Goal: Transaction & Acquisition: Purchase product/service

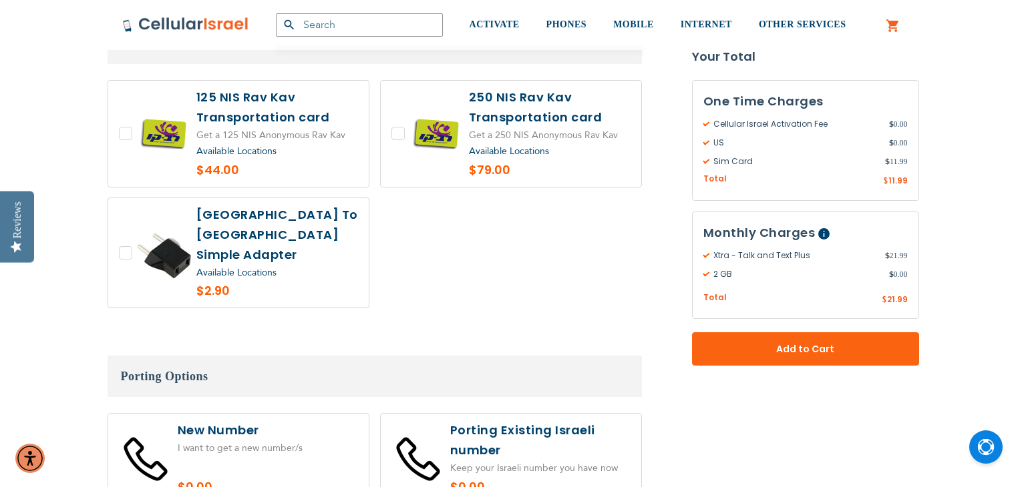
scroll to position [2657, 0]
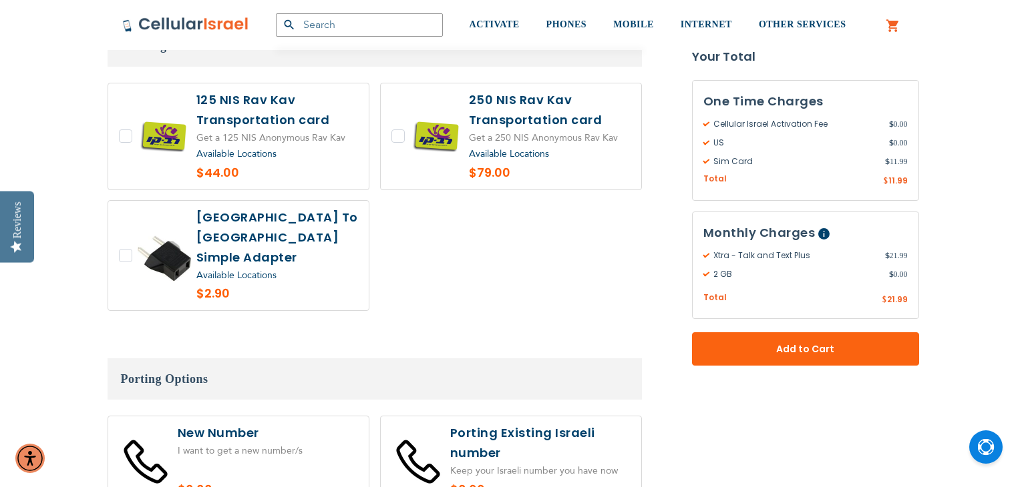
click at [1025, 3] on div "Products No Result Menu Account ACTIVATE PHONES Kosher Phones Talk n' Text Phon…" at bounding box center [513, 25] width 1026 height 50
click at [1025, 7] on div "Products No Result Menu Account ACTIVATE PHONES Kosher Phones Talk n' Text Phon…" at bounding box center [513, 25] width 1026 height 50
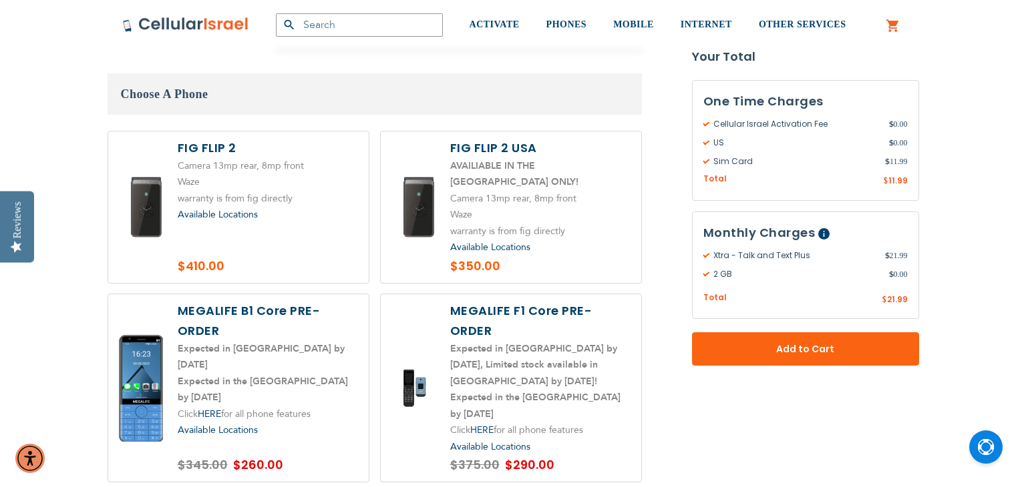
scroll to position [1655, 0]
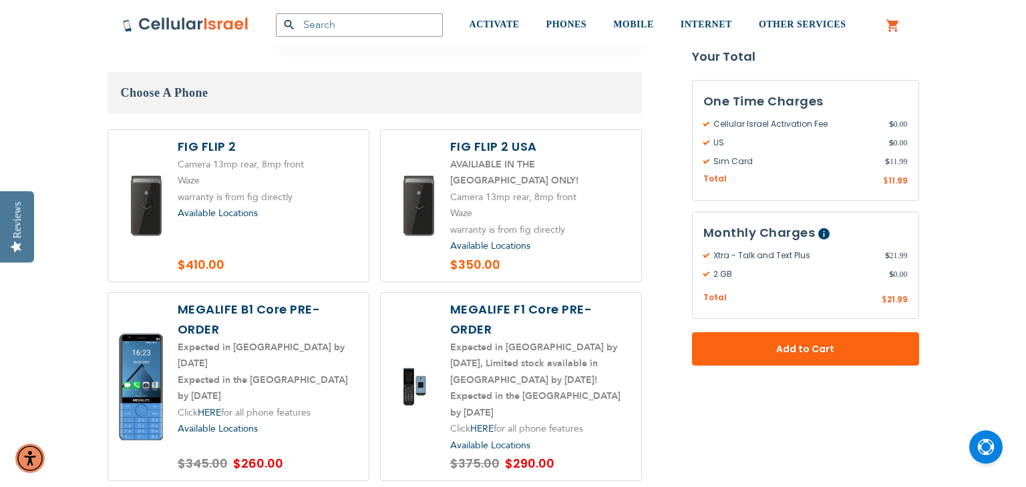
click at [487, 312] on label at bounding box center [511, 387] width 260 height 188
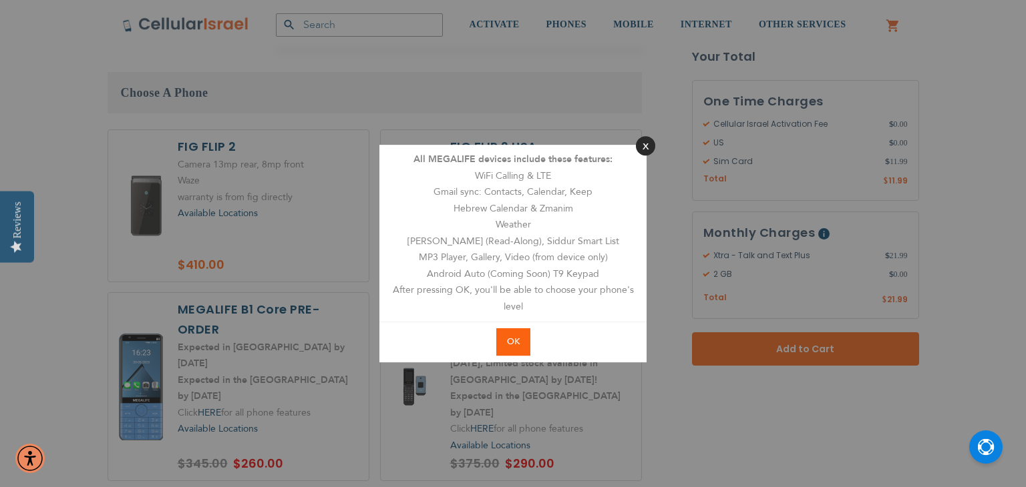
click at [652, 151] on button "Close" at bounding box center [645, 145] width 19 height 19
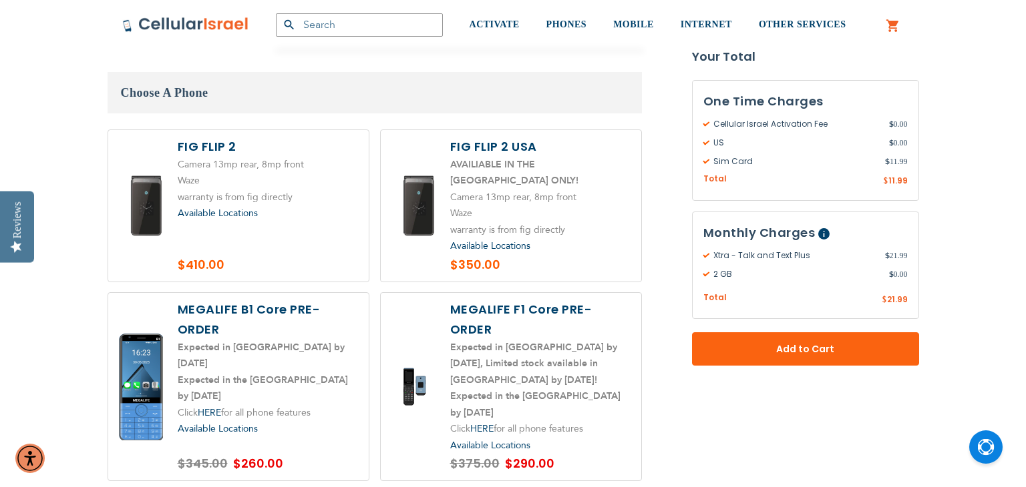
click at [272, 316] on label at bounding box center [238, 387] width 260 height 188
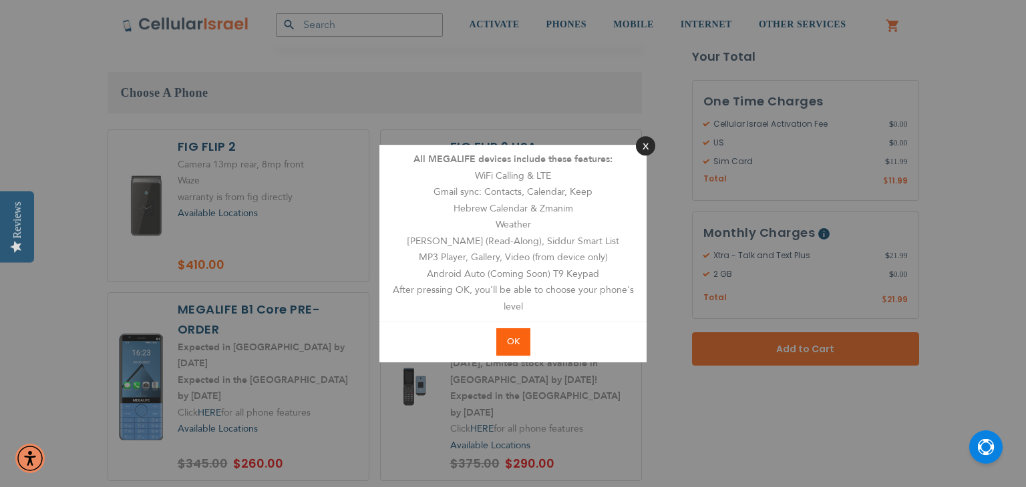
click at [651, 141] on button "Close" at bounding box center [645, 145] width 19 height 19
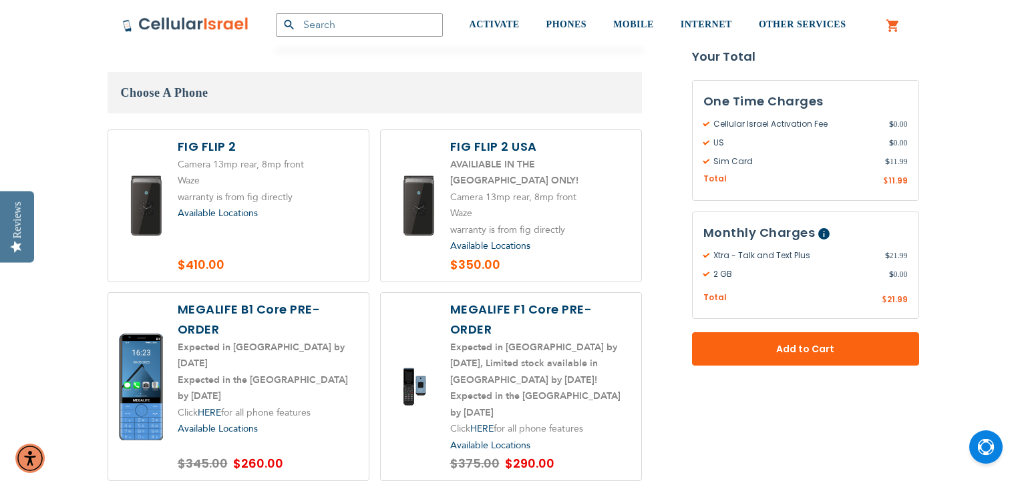
click at [582, 183] on label at bounding box center [511, 206] width 260 height 152
radio input "true"
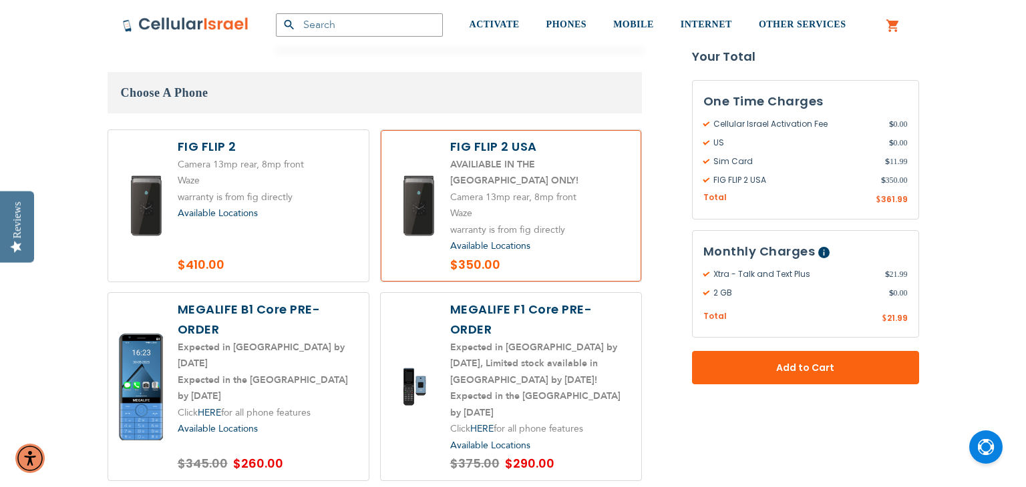
click at [282, 200] on label at bounding box center [238, 206] width 260 height 152
radio input "true"
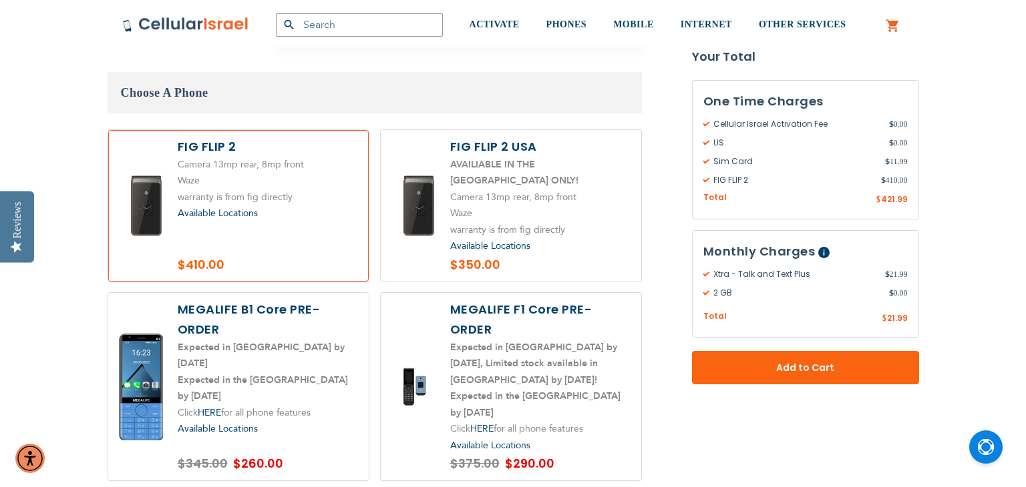
click at [427, 310] on label at bounding box center [511, 387] width 260 height 188
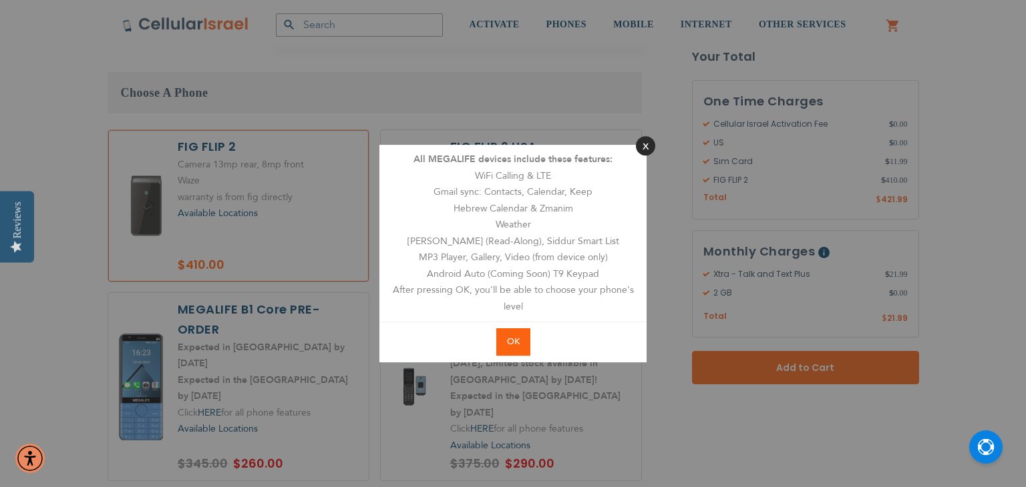
click at [649, 140] on button "Close" at bounding box center [645, 145] width 19 height 19
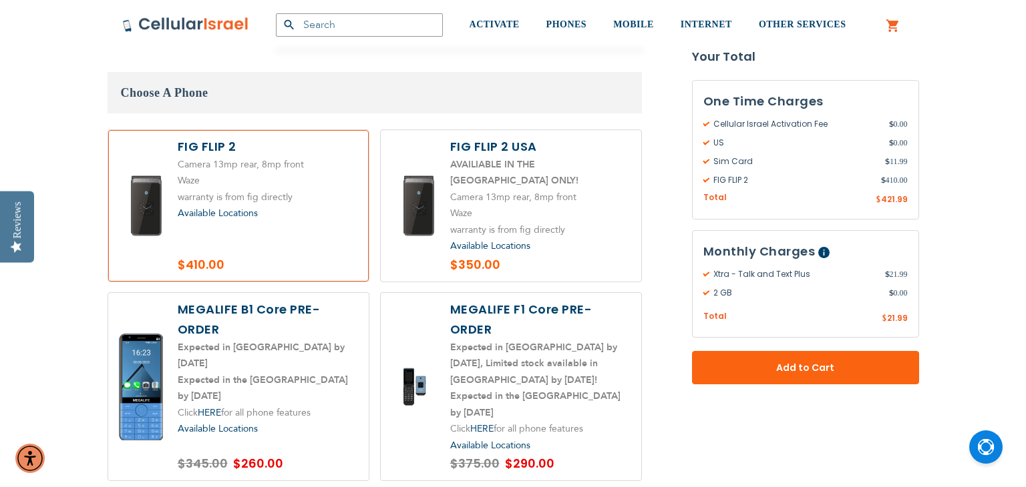
click at [486, 332] on label at bounding box center [511, 387] width 260 height 188
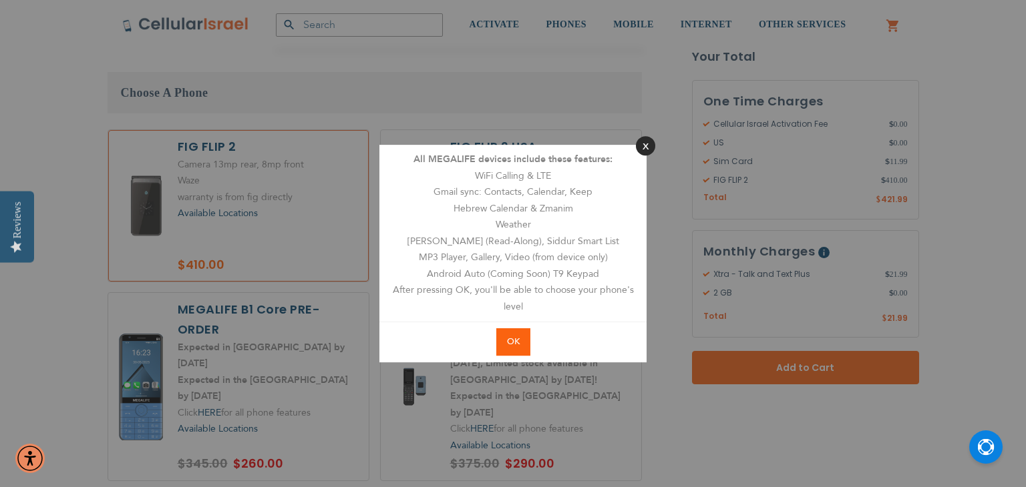
click at [641, 147] on button "Close" at bounding box center [645, 145] width 19 height 19
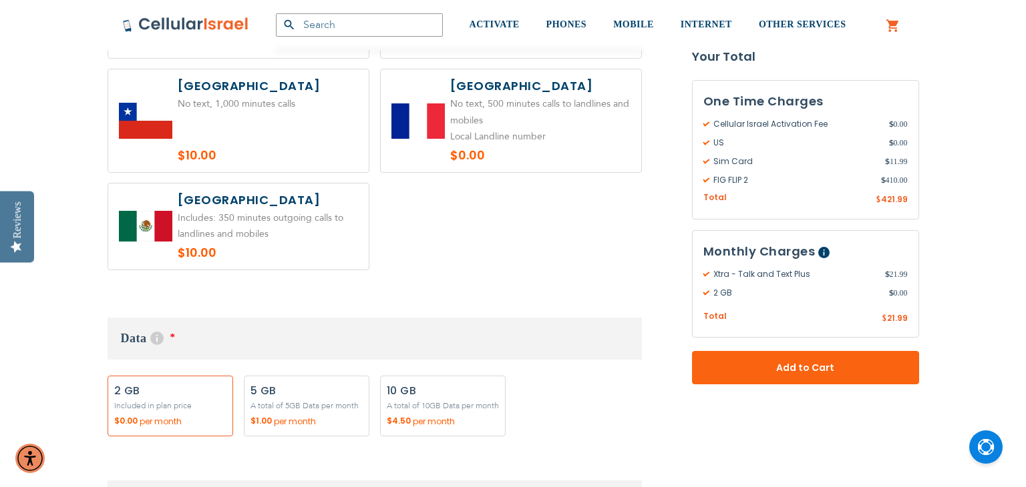
scroll to position [1032, 0]
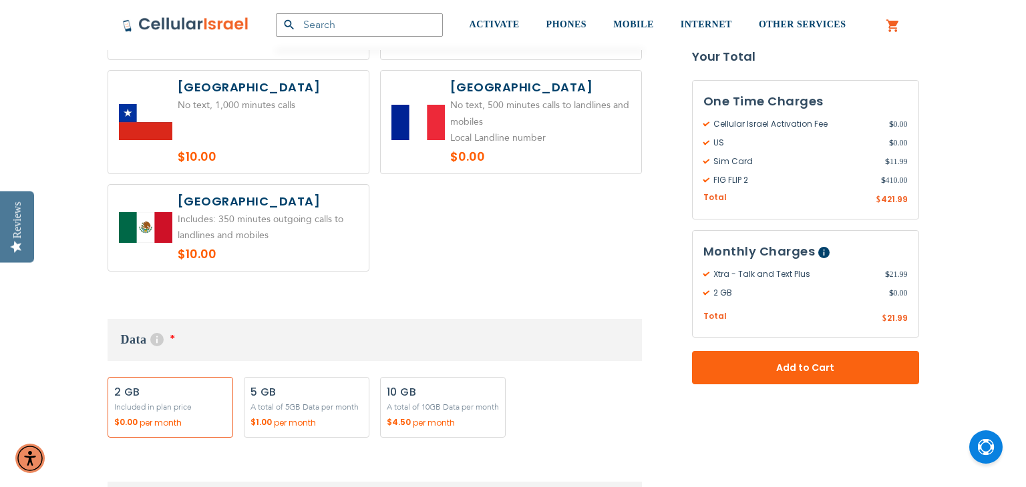
click at [331, 407] on label "Add" at bounding box center [307, 407] width 126 height 61
radio input "true"
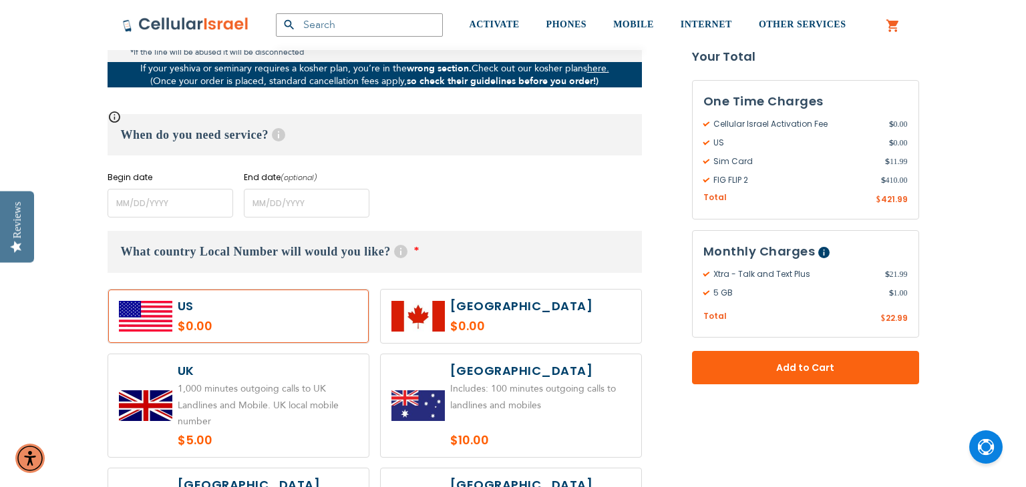
scroll to position [521, 0]
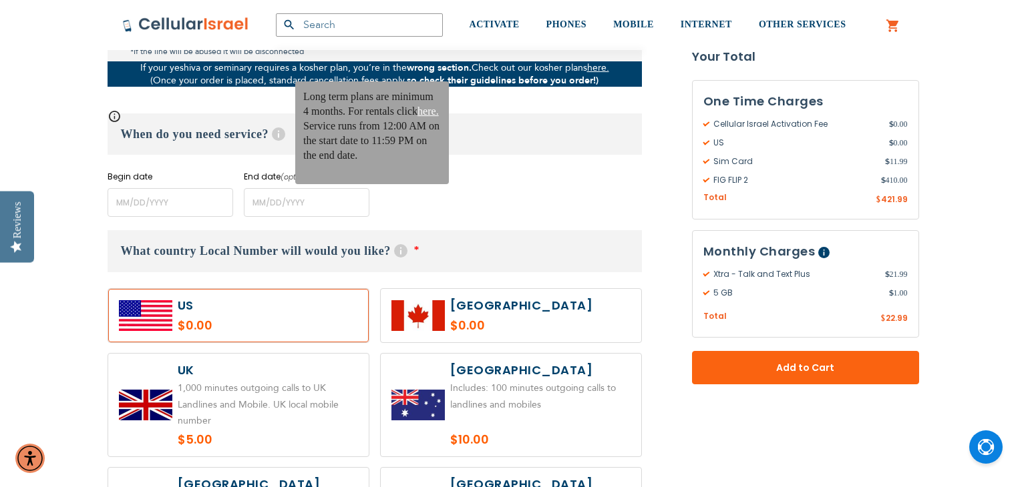
click at [273, 138] on span "Help" at bounding box center [278, 134] width 13 height 13
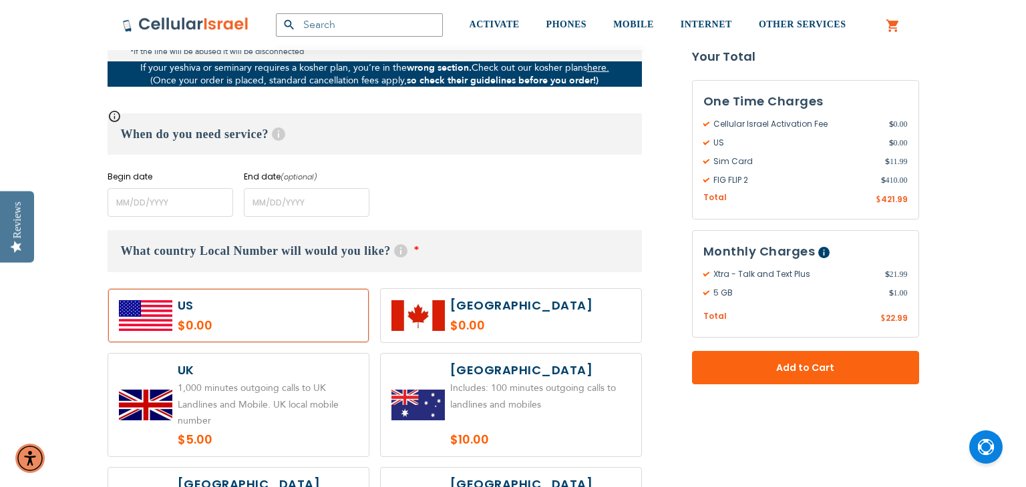
click at [475, 178] on div "Begin date Please enter Start Date End date (optional) Please enter End Date Lo…" at bounding box center [374, 194] width 534 height 46
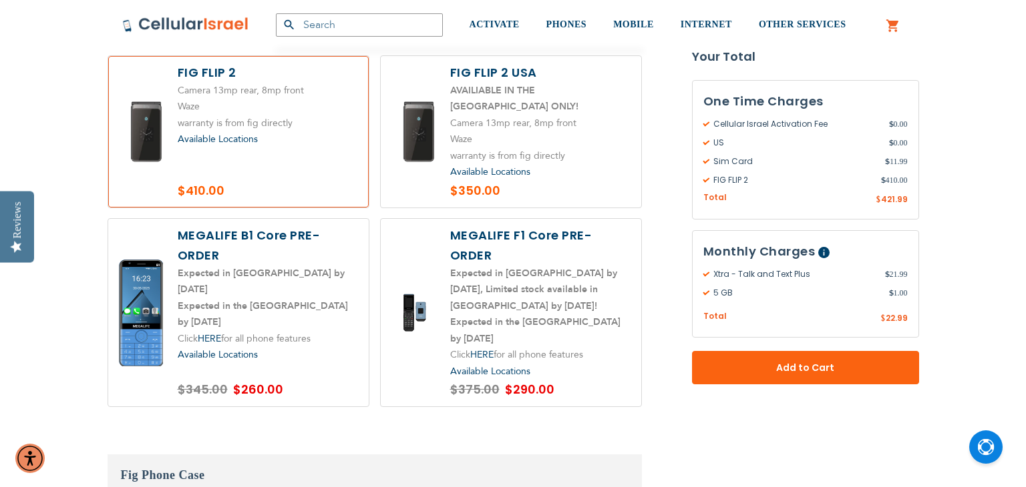
scroll to position [1739, 0]
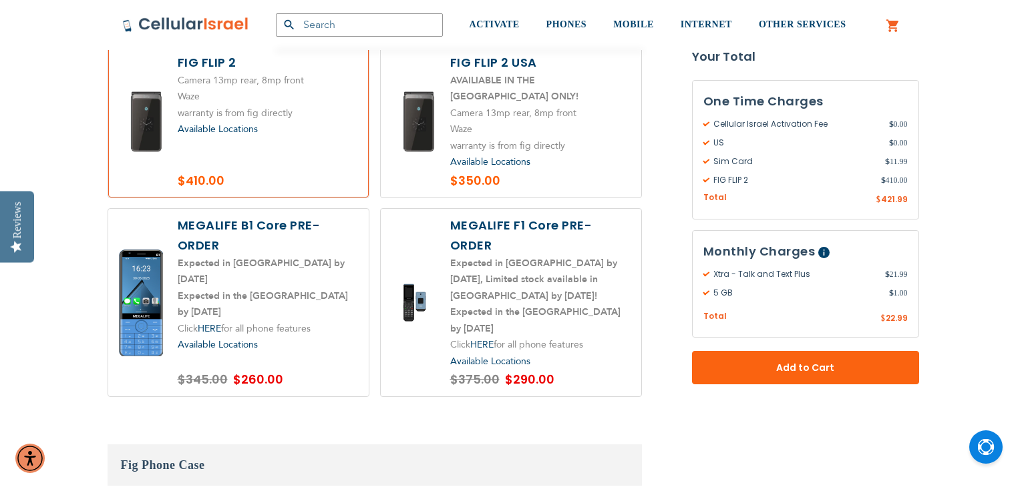
click at [548, 209] on label at bounding box center [511, 303] width 260 height 188
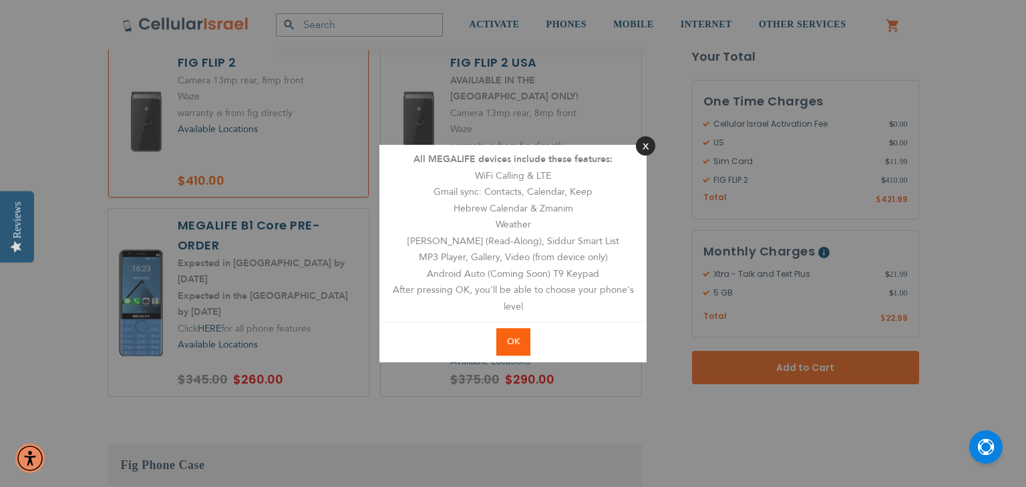
click at [651, 142] on button "Close" at bounding box center [645, 145] width 19 height 19
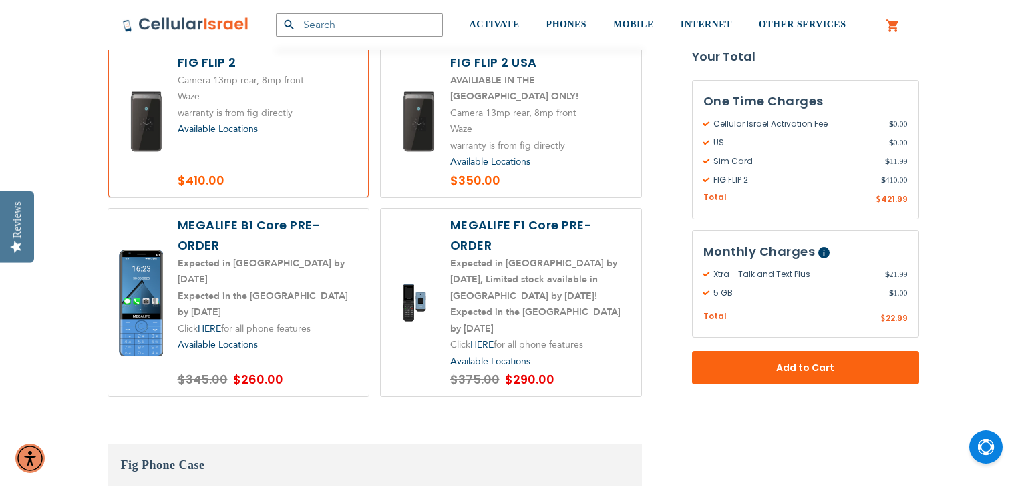
click at [280, 209] on label at bounding box center [238, 303] width 260 height 188
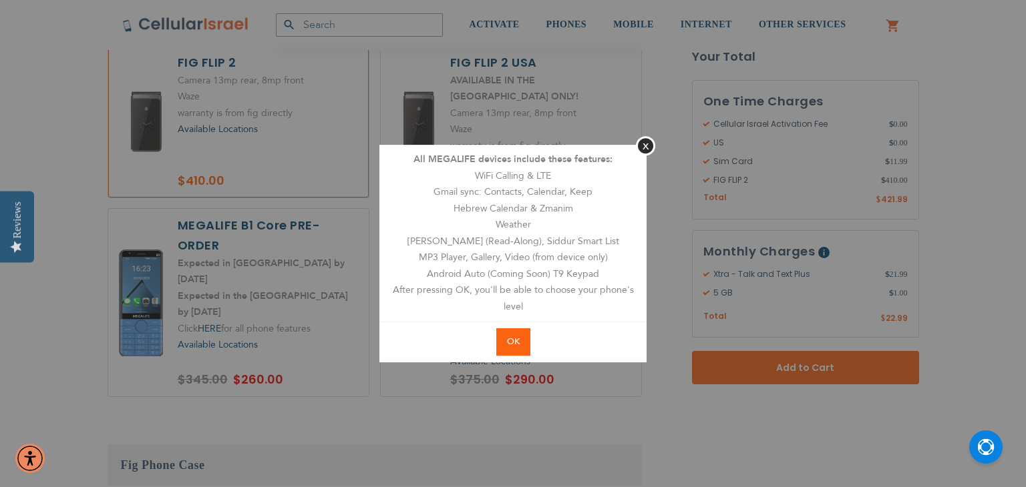
click at [259, 204] on aside "Close All MEGALIFE devices include these features: WiFi Calling & LTE Gmail syn…" at bounding box center [513, 243] width 1026 height 487
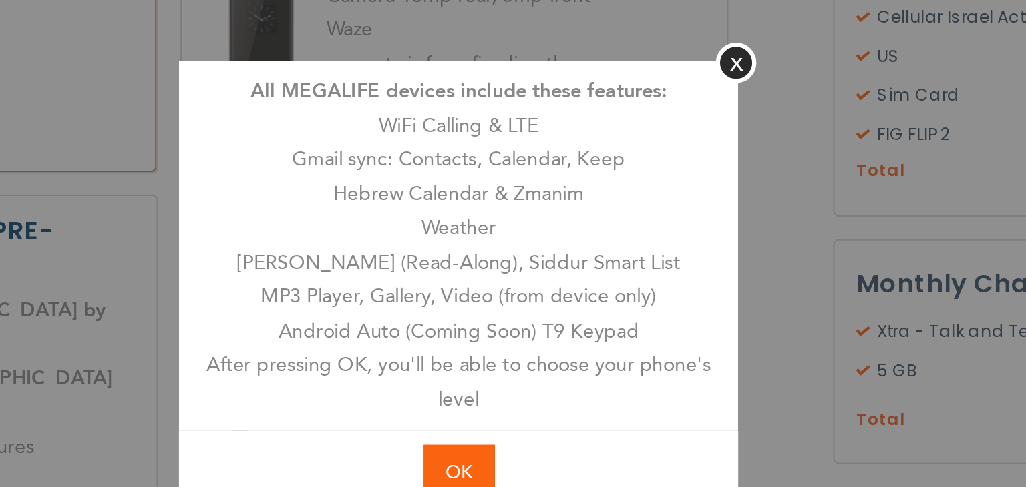
scroll to position [1738, 0]
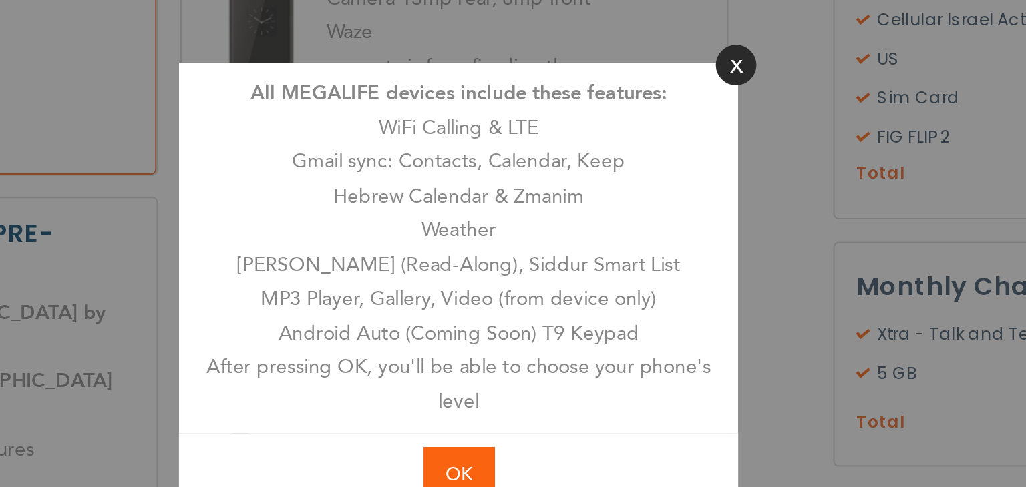
click at [648, 150] on button "Close" at bounding box center [645, 145] width 19 height 19
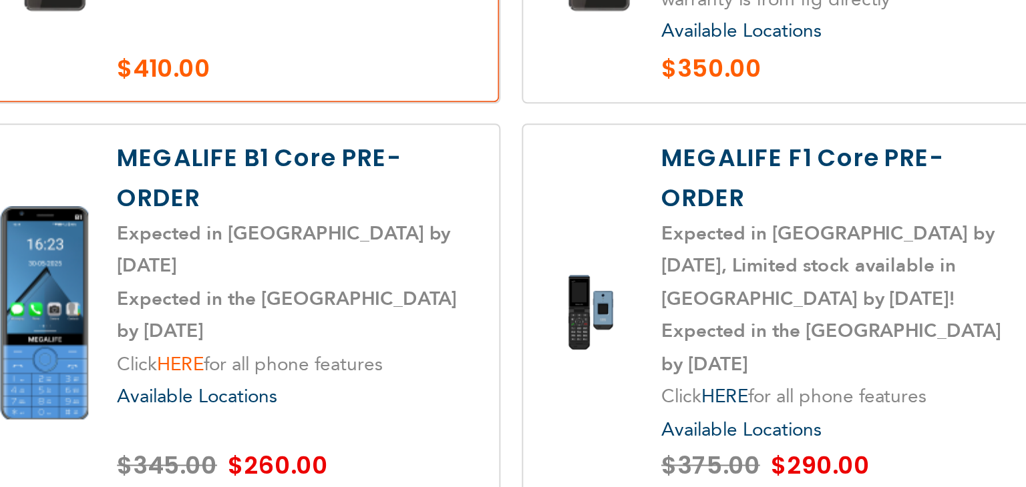
click at [212, 323] on link "HERE" at bounding box center [209, 329] width 23 height 13
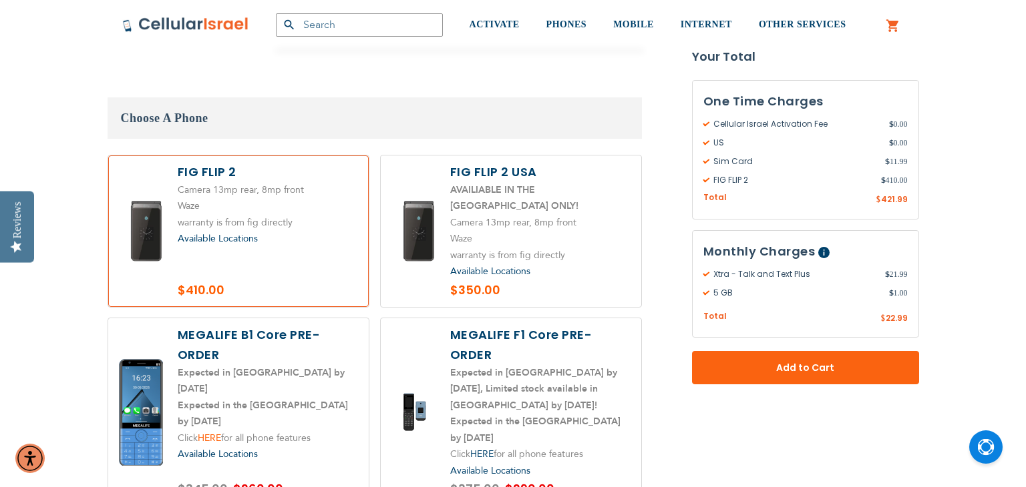
scroll to position [1629, 0]
click at [542, 318] on label at bounding box center [511, 412] width 260 height 188
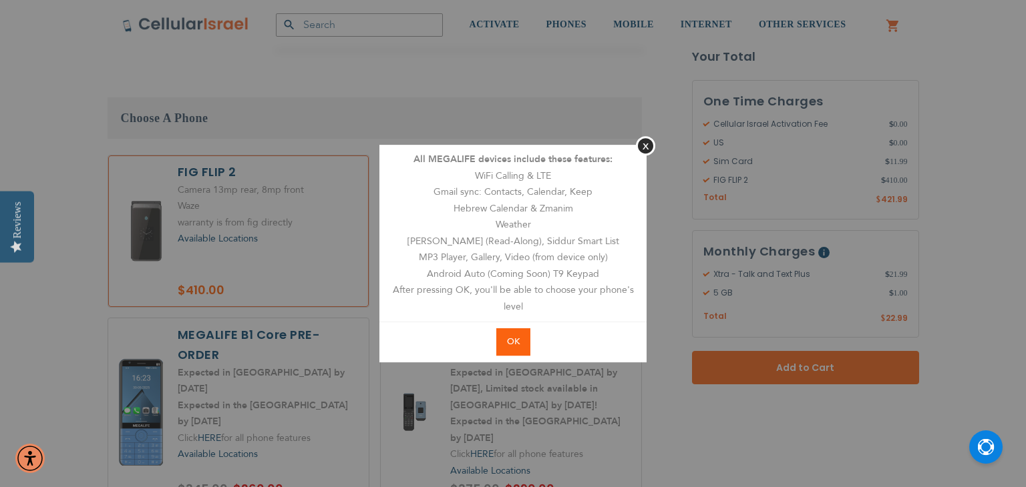
click at [656, 119] on aside "Close All MEGALIFE devices include these features: WiFi Calling & LTE Gmail syn…" at bounding box center [513, 243] width 1026 height 487
click at [643, 151] on button "Close" at bounding box center [645, 145] width 19 height 19
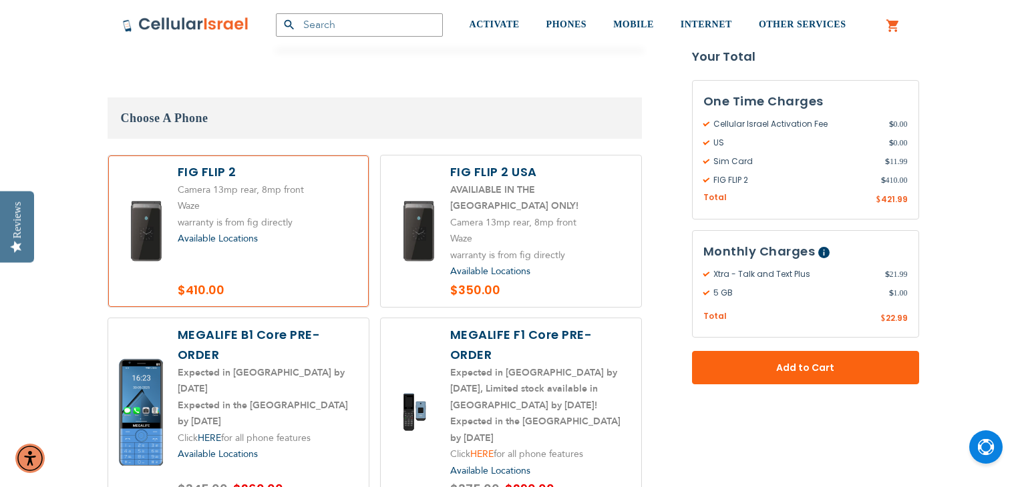
click at [487, 448] on link "HERE" at bounding box center [481, 454] width 23 height 13
click at [144, 171] on label at bounding box center [238, 232] width 260 height 152
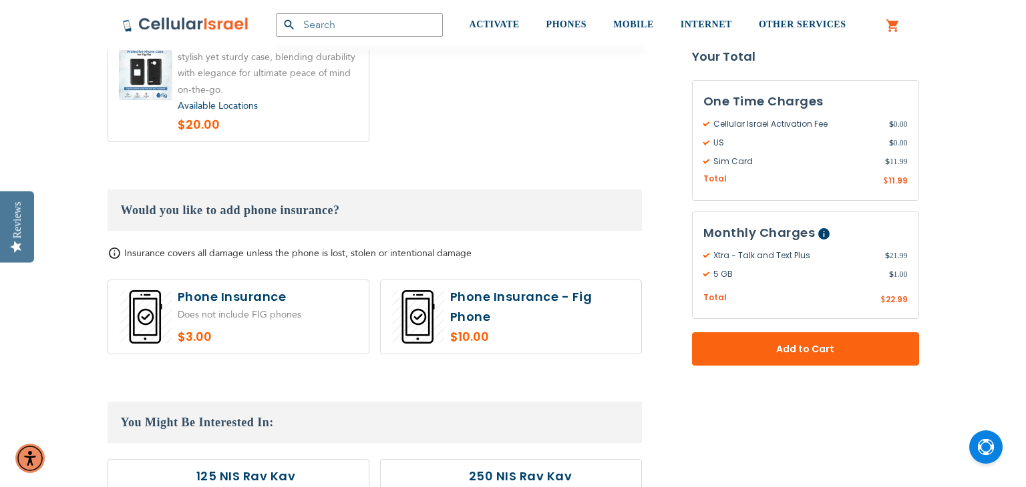
scroll to position [2283, 0]
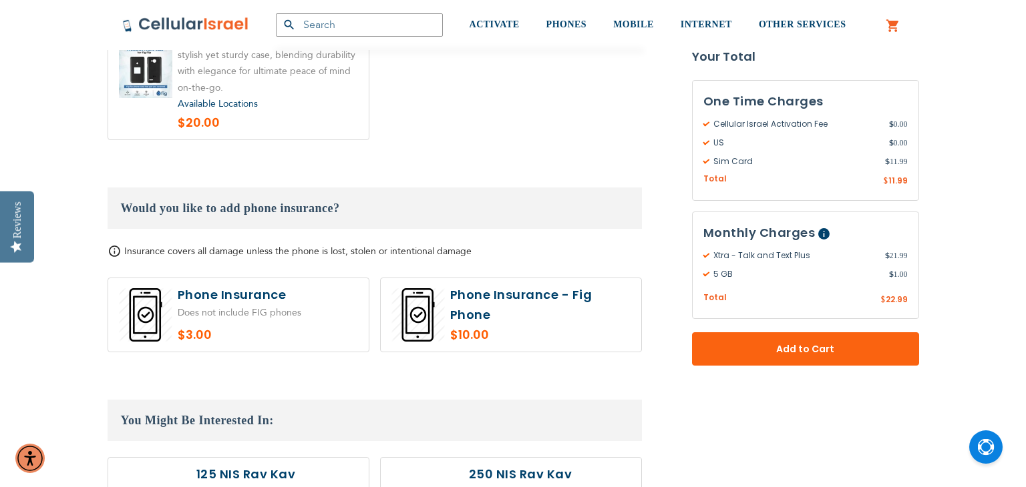
click at [139, 304] on label at bounding box center [238, 314] width 260 height 73
radio input "true"
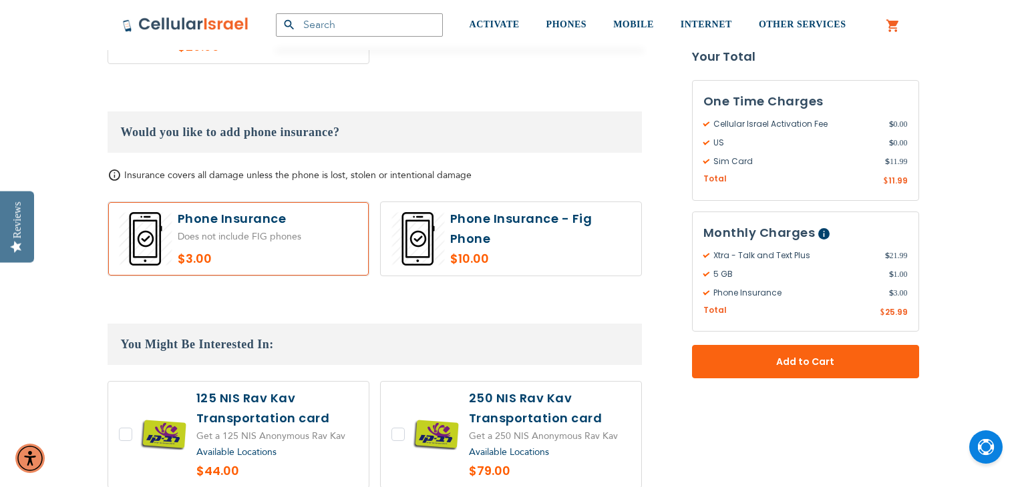
scroll to position [2360, 0]
click at [126, 230] on label at bounding box center [238, 238] width 260 height 73
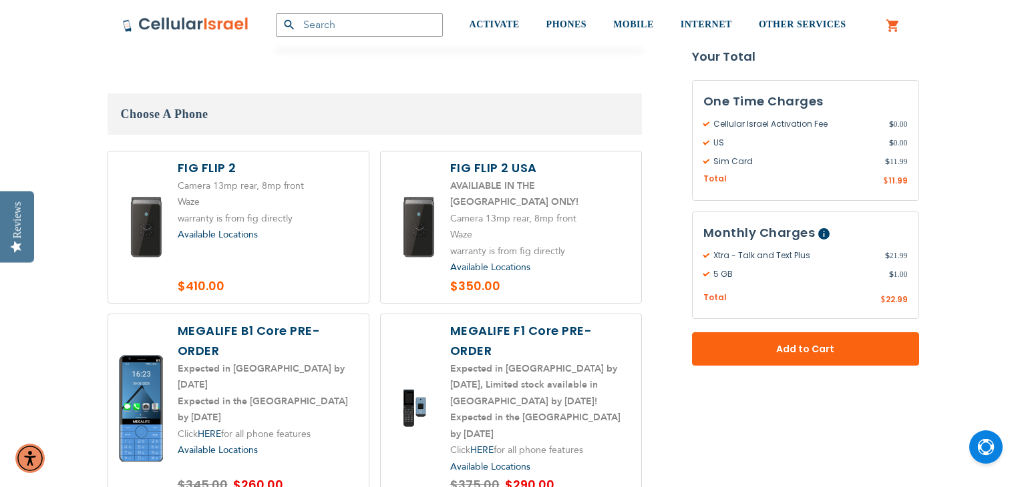
scroll to position [1640, 0]
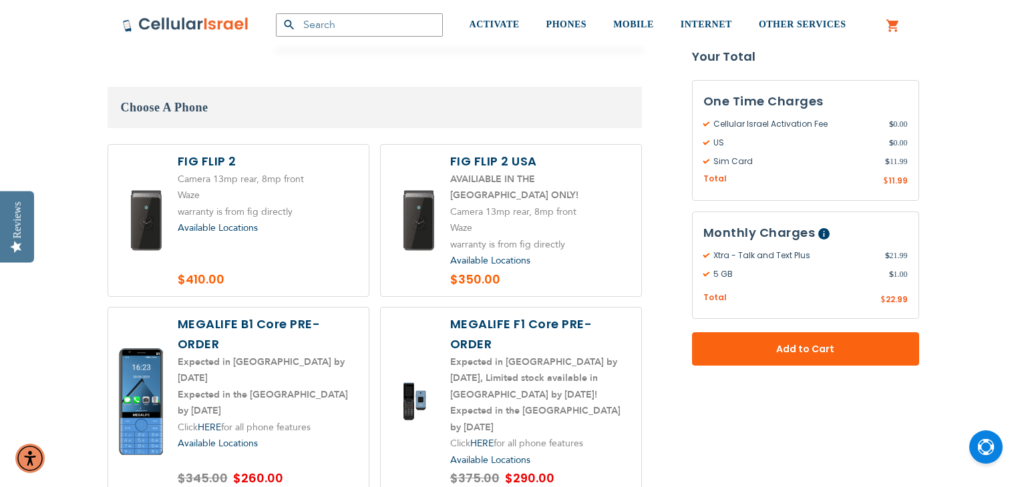
click at [439, 373] on label at bounding box center [511, 402] width 260 height 188
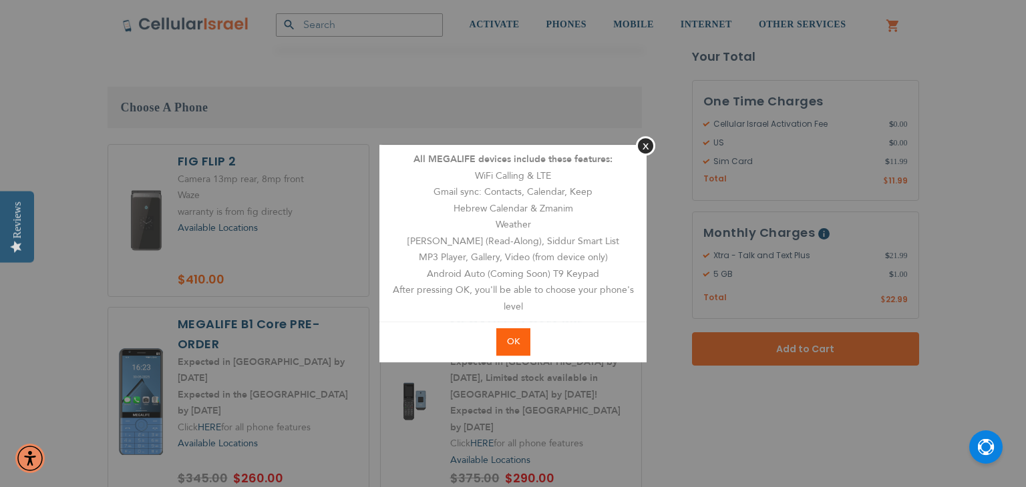
click at [507, 345] on span "OK" at bounding box center [513, 342] width 13 height 12
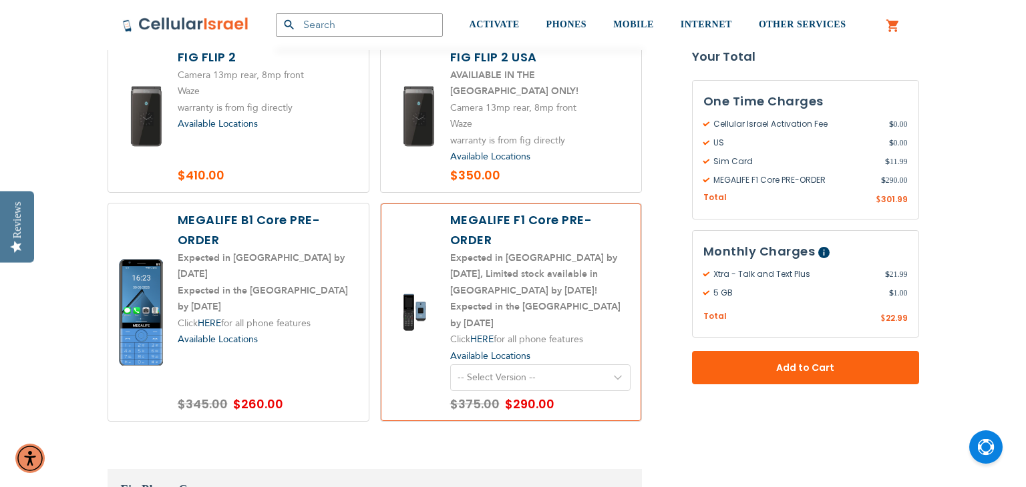
scroll to position [1745, 0]
click at [473, 251] on label at bounding box center [511, 312] width 260 height 218
radio input "false"
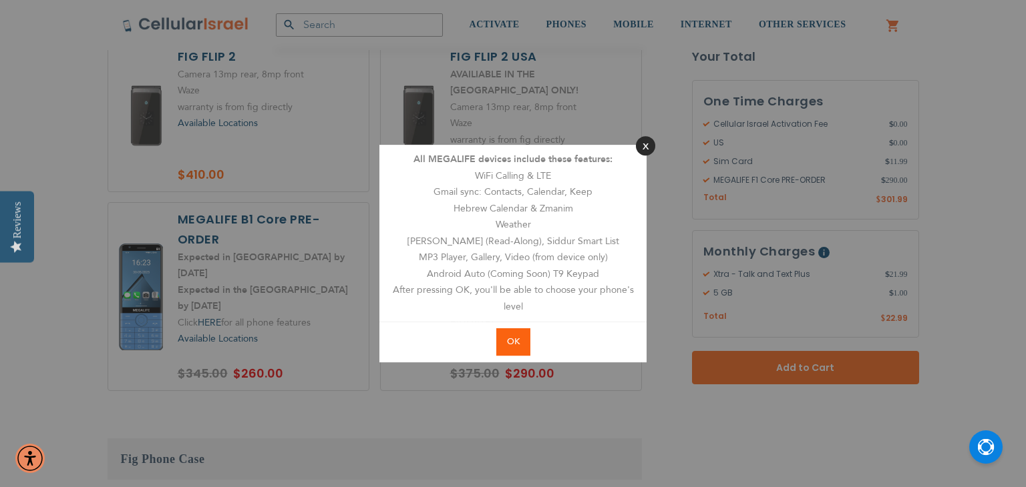
click at [654, 154] on button "Close" at bounding box center [645, 145] width 19 height 19
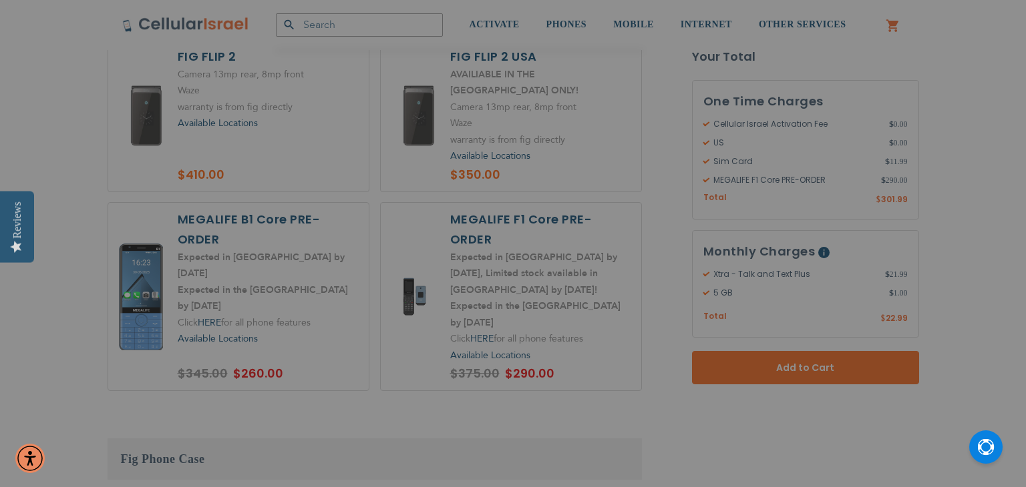
click at [645, 156] on div at bounding box center [513, 243] width 1026 height 487
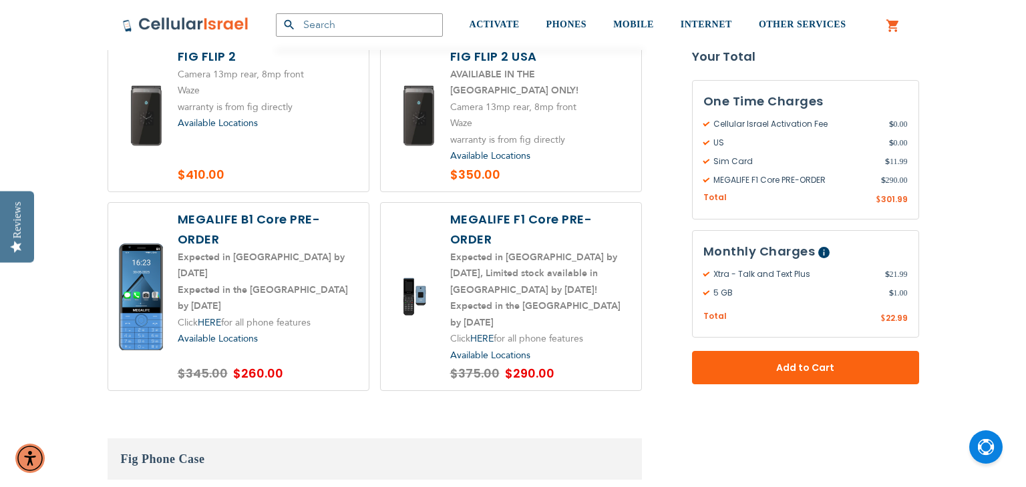
click at [449, 219] on label at bounding box center [511, 297] width 260 height 188
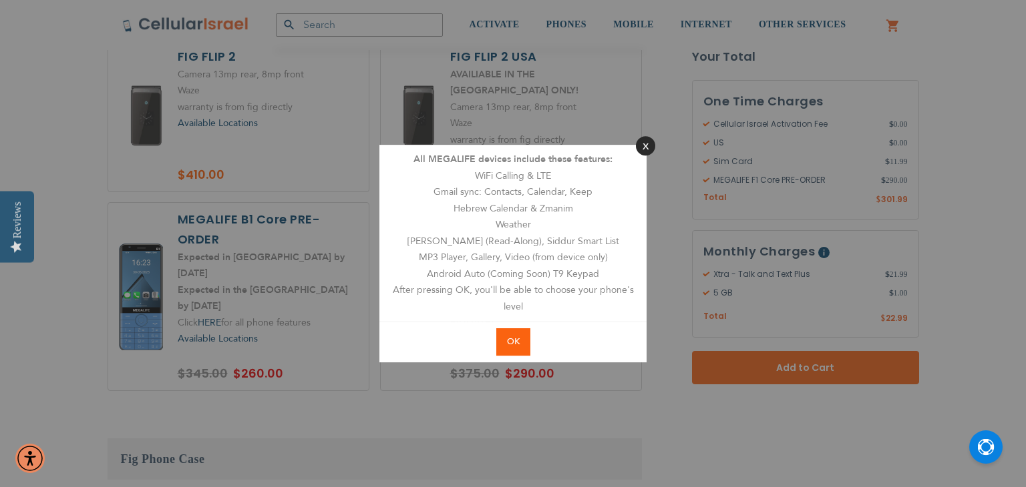
click at [654, 152] on button "Close" at bounding box center [645, 145] width 19 height 19
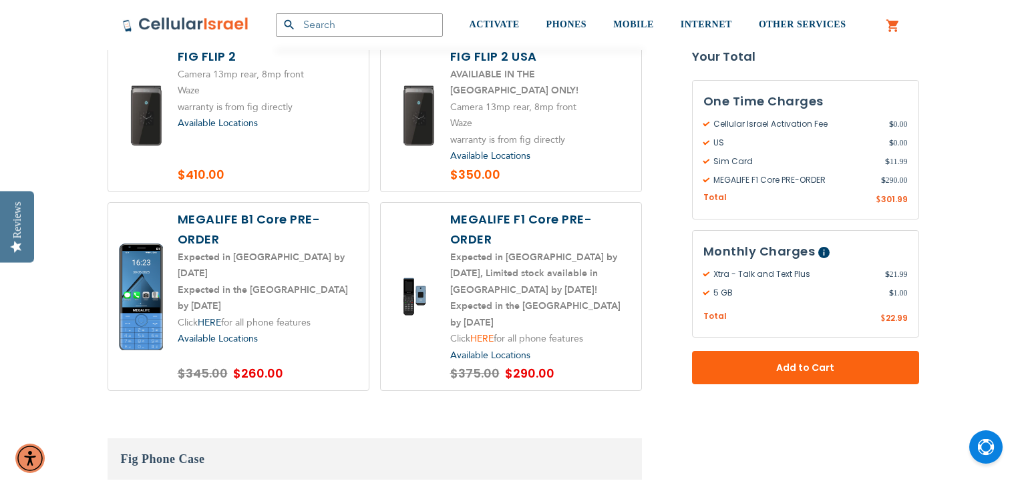
click at [473, 333] on link "HERE" at bounding box center [481, 339] width 23 height 13
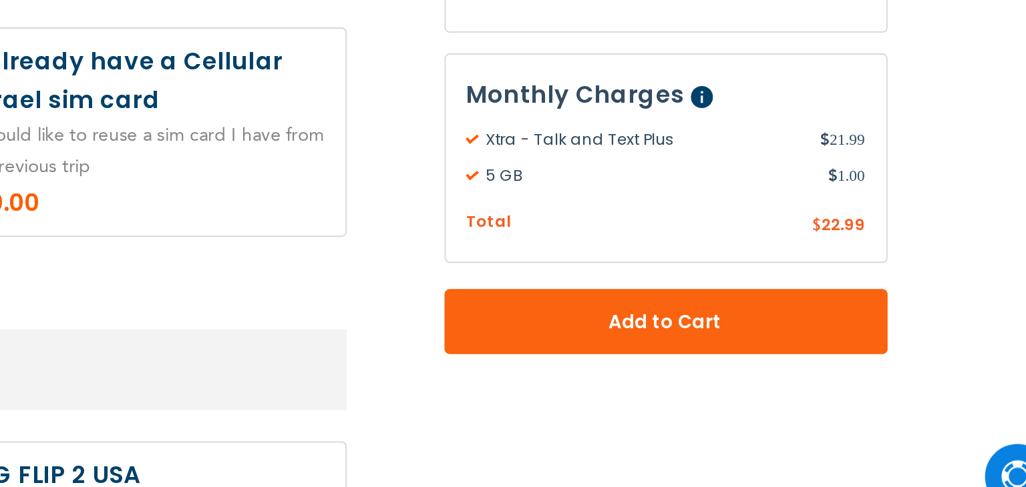
scroll to position [1355, 0]
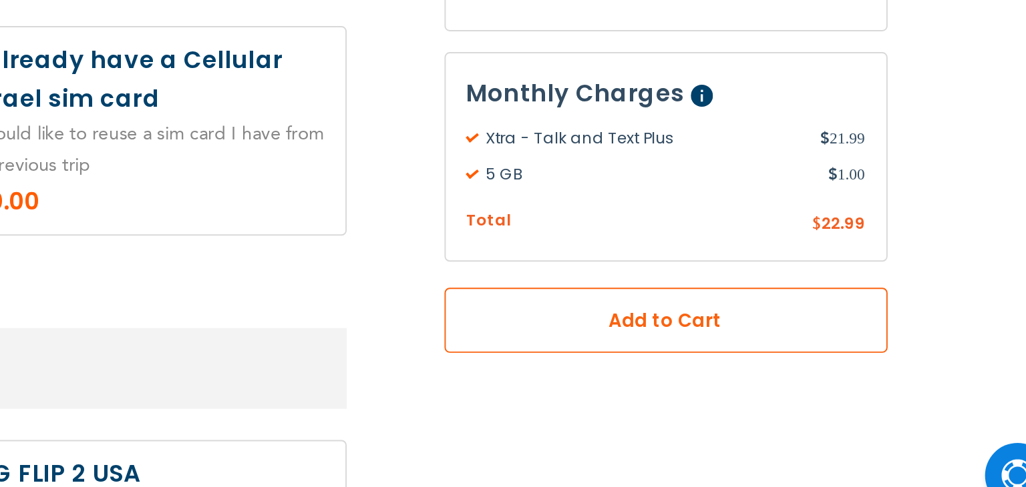
click at [802, 361] on span "Add to Cart" at bounding box center [805, 368] width 139 height 14
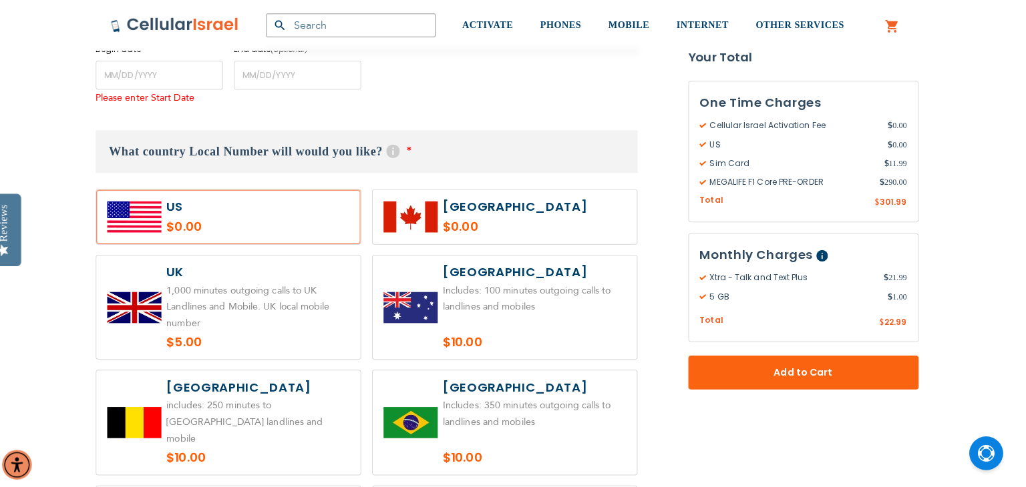
scroll to position [646, 0]
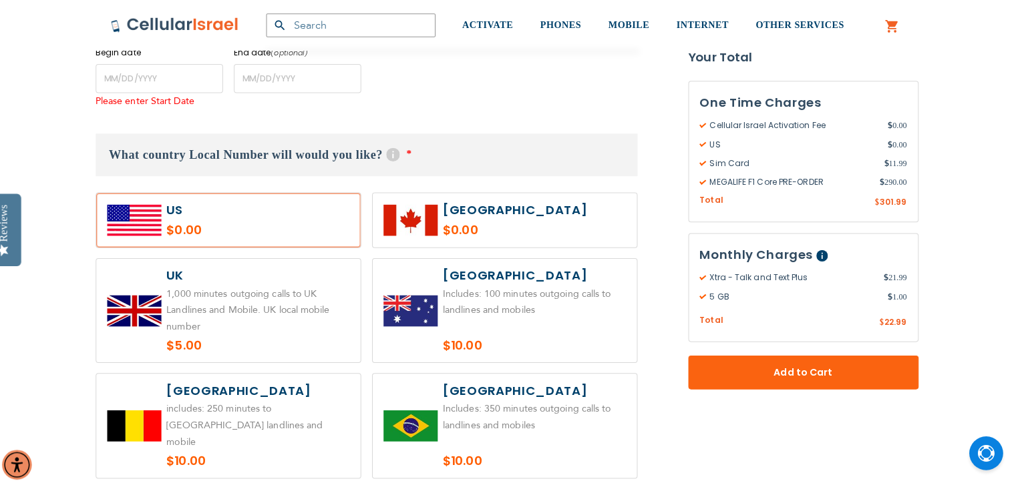
click at [235, 222] on label at bounding box center [238, 217] width 260 height 53
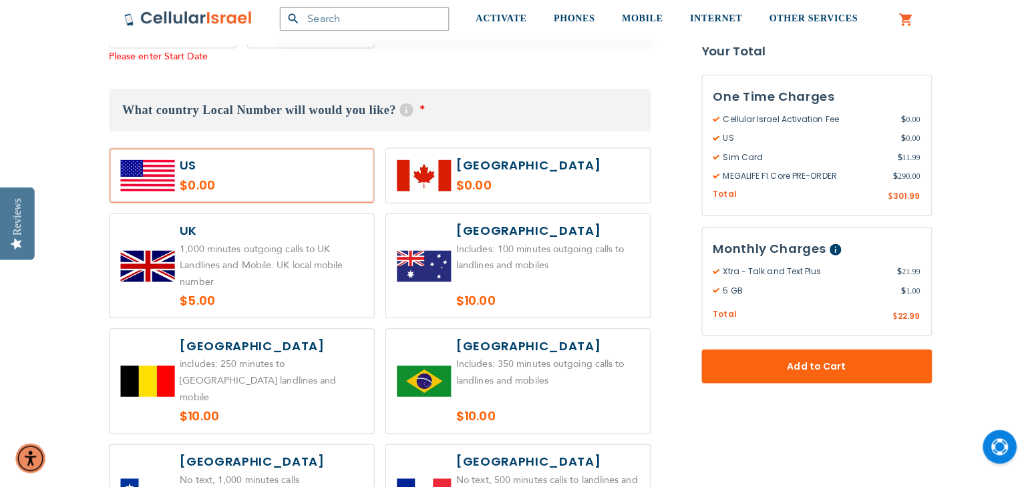
scroll to position [714, 0]
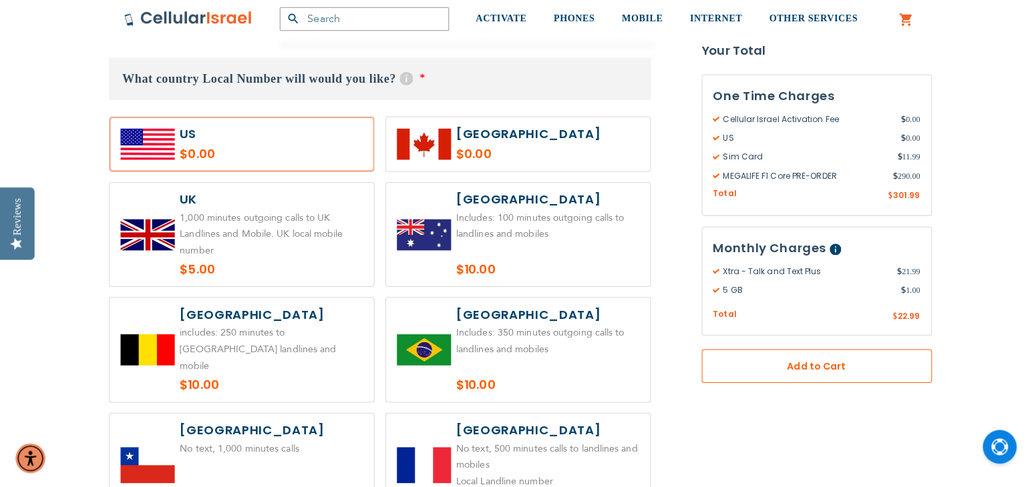
click at [884, 367] on button "Add to Cart" at bounding box center [805, 367] width 227 height 33
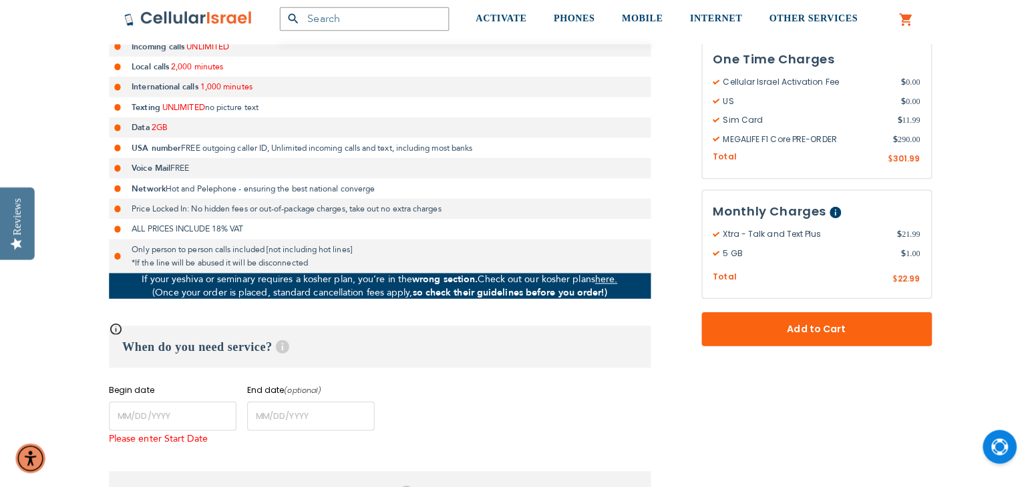
scroll to position [346, 0]
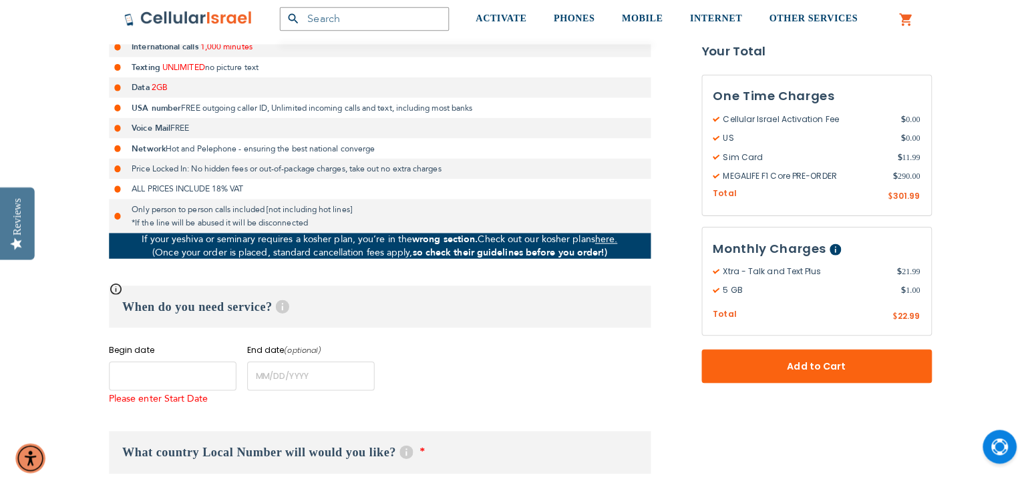
click at [146, 383] on input "name" at bounding box center [170, 377] width 126 height 29
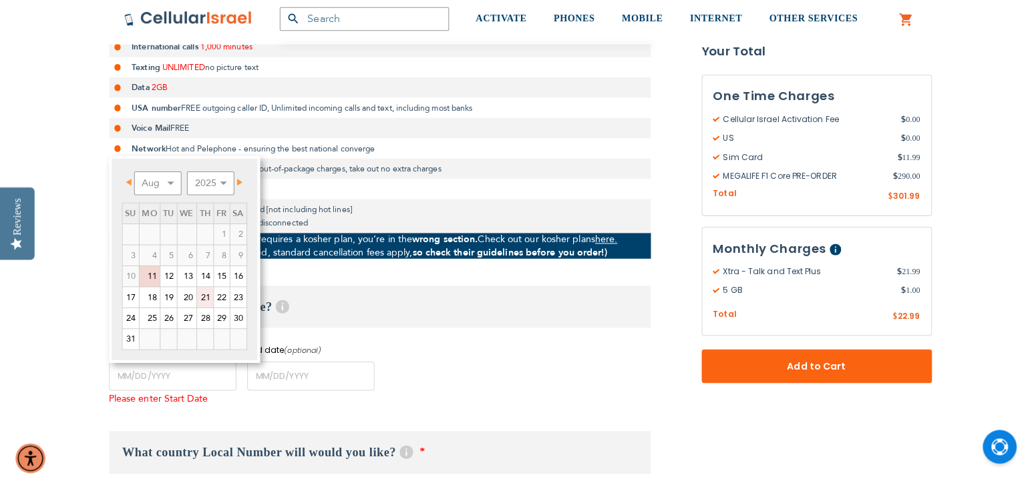
click at [202, 300] on link "21" at bounding box center [202, 300] width 16 height 20
type input "[DATE]"
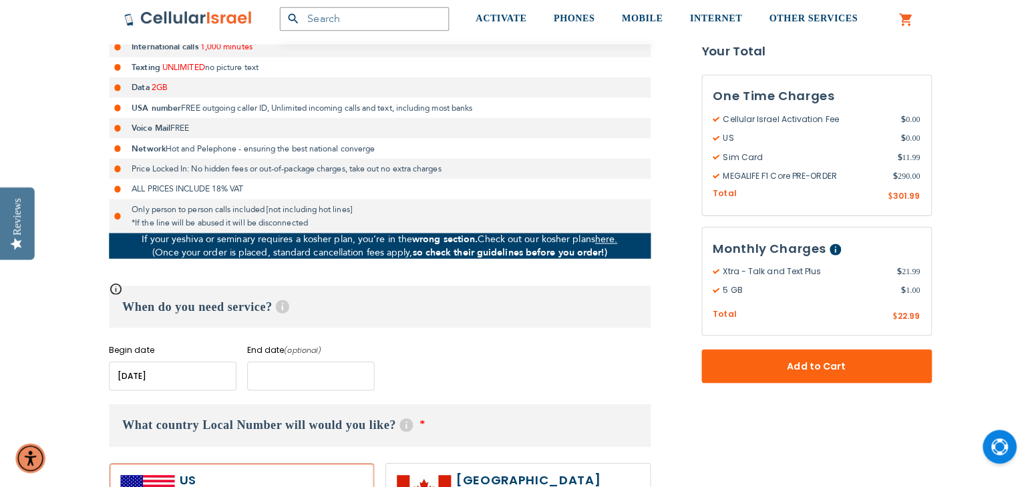
click at [306, 376] on input "name" at bounding box center [307, 377] width 126 height 29
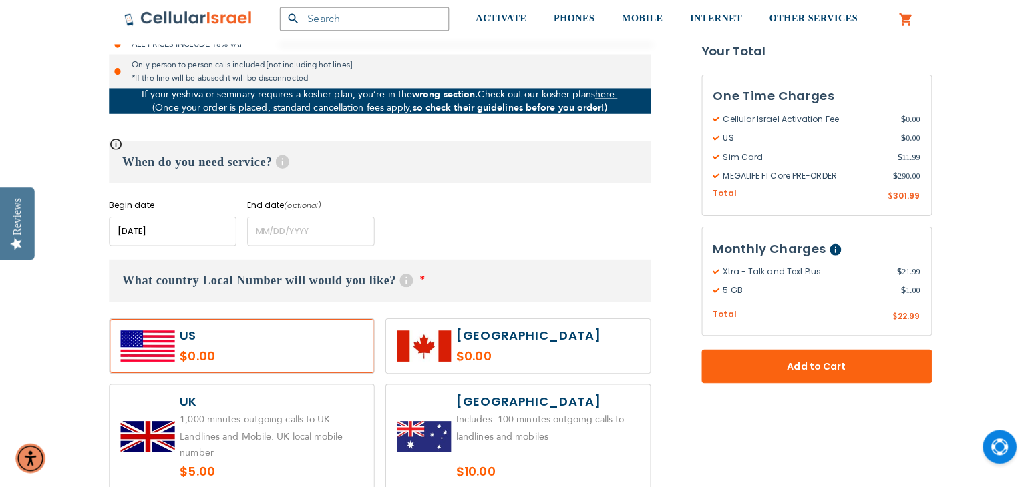
scroll to position [491, 0]
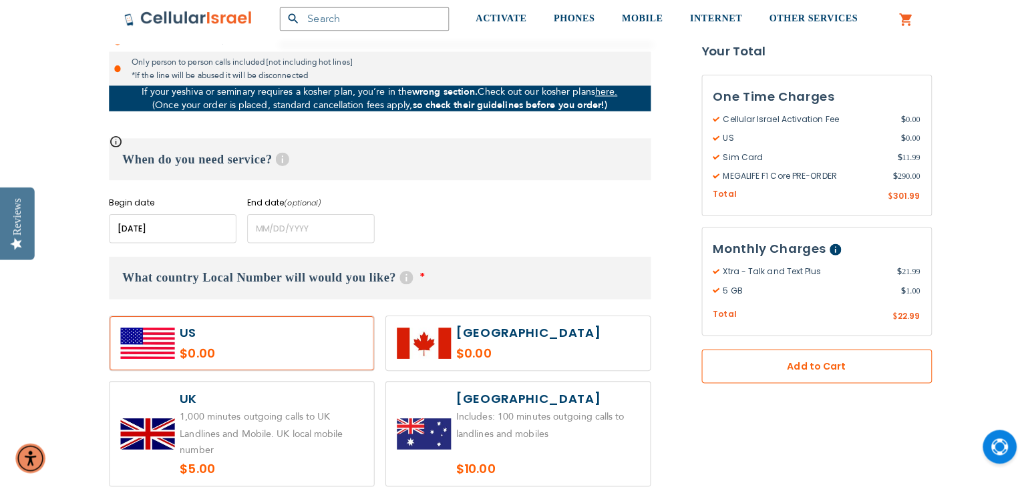
click at [810, 365] on span "Add to Cart" at bounding box center [805, 368] width 139 height 14
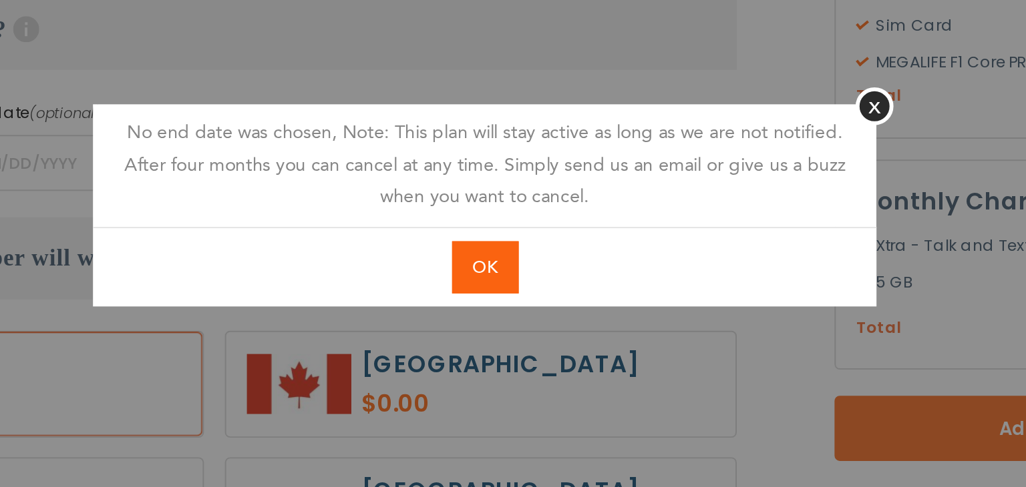
click at [523, 290] on button "OK" at bounding box center [513, 285] width 34 height 27
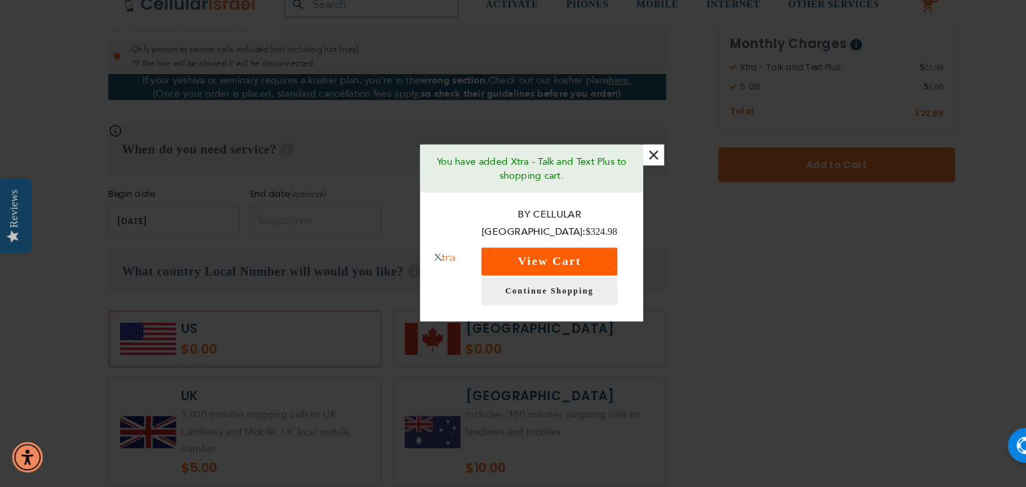
click at [567, 264] on button "View Cart" at bounding box center [530, 271] width 130 height 27
